Goal: Navigation & Orientation: Understand site structure

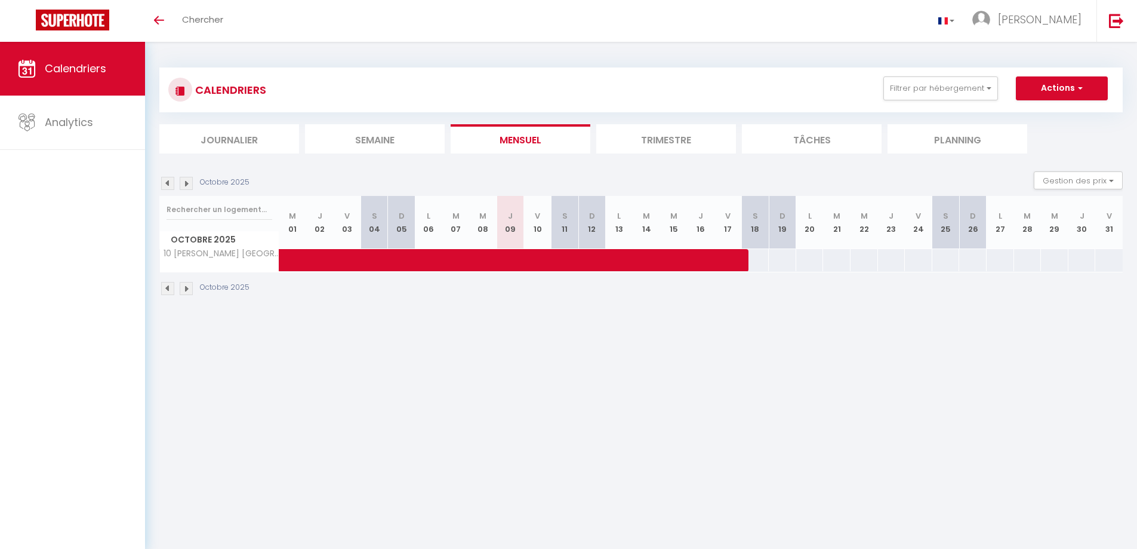
click at [658, 140] on li "Trimestre" at bounding box center [666, 138] width 140 height 29
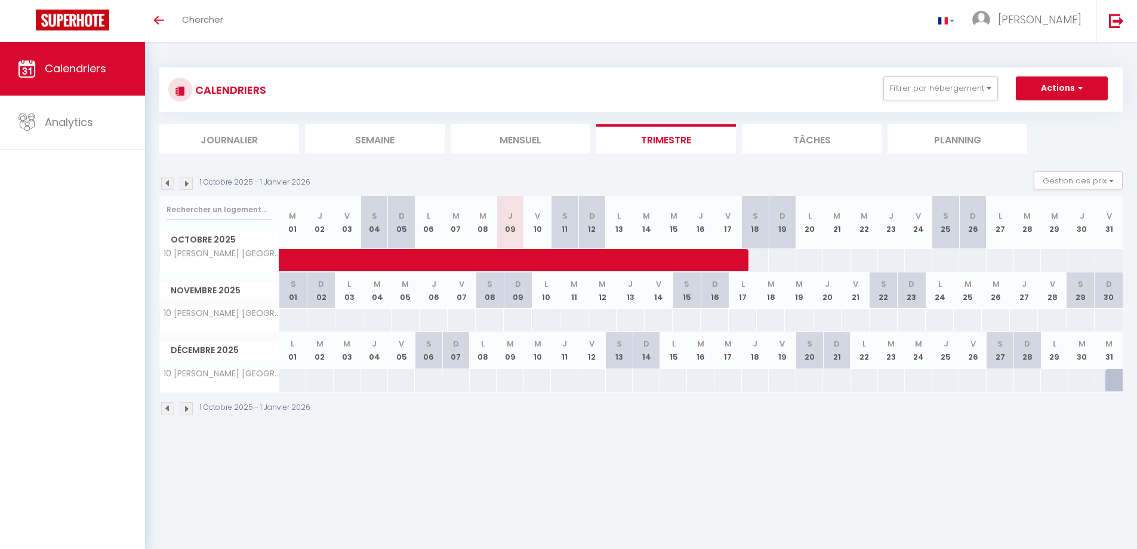
click at [626, 175] on div "1 Octobre 2025 - 1 Janvier 2026 Gestion des prix Nb Nuits minimum Règles Dispon…" at bounding box center [641, 183] width 964 height 24
click at [161, 180] on img at bounding box center [167, 183] width 13 height 13
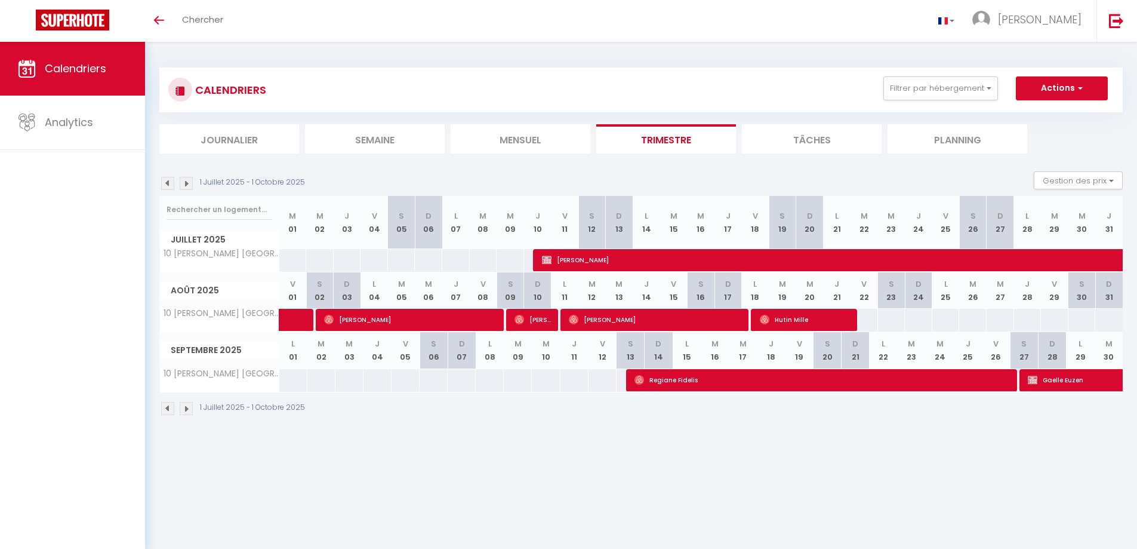
click at [166, 183] on img at bounding box center [167, 183] width 13 height 13
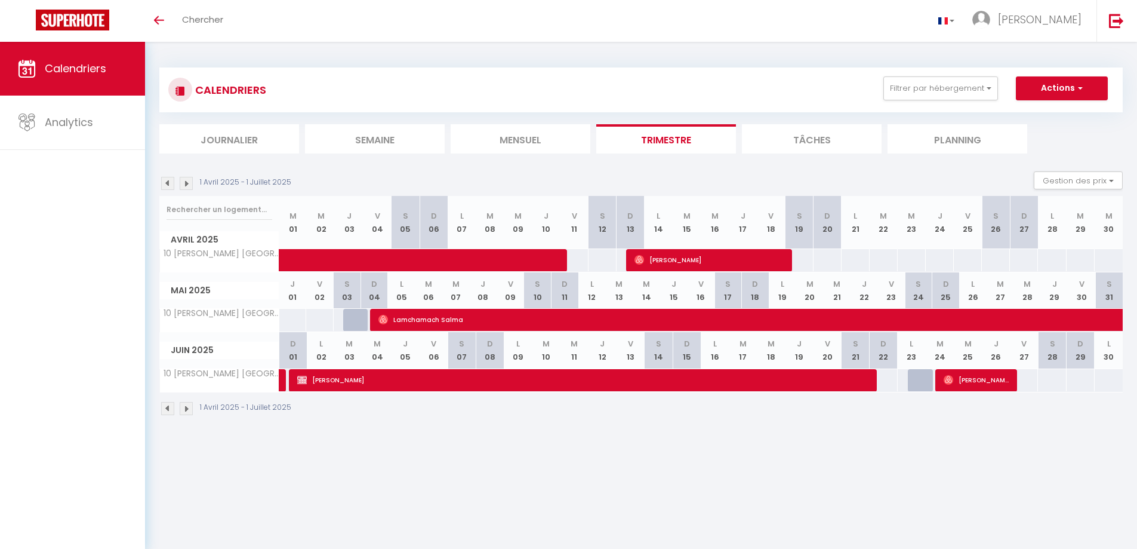
click at [166, 183] on img at bounding box center [167, 183] width 13 height 13
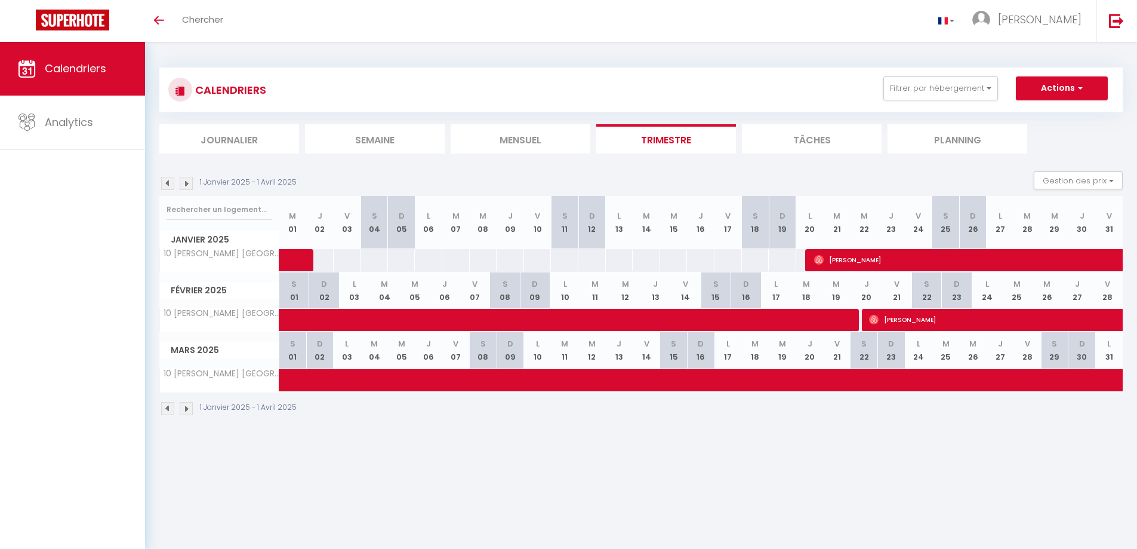
click at [166, 183] on img at bounding box center [167, 183] width 13 height 13
